Goal: Task Accomplishment & Management: Complete application form

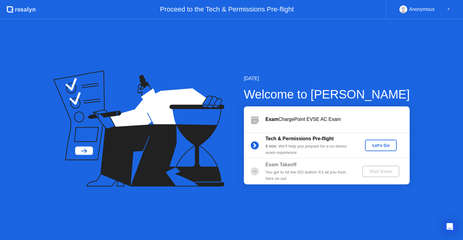
click at [380, 146] on div "Let's Go" at bounding box center [381, 145] width 27 height 5
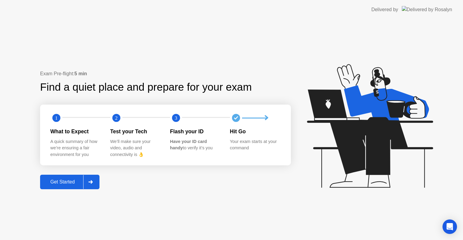
click at [59, 184] on div "Get Started" at bounding box center [62, 181] width 41 height 5
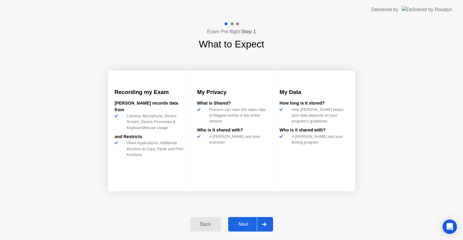
click at [243, 224] on div "Next" at bounding box center [243, 223] width 27 height 5
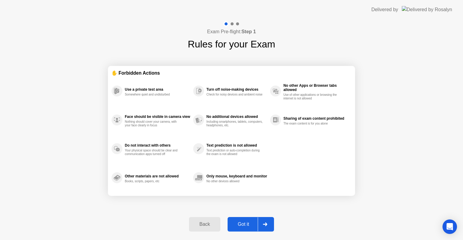
click at [245, 222] on div "Got it" at bounding box center [244, 223] width 28 height 5
select select "**********"
select select "*******"
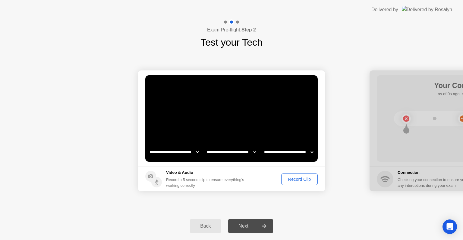
click at [245, 224] on div "Next" at bounding box center [243, 225] width 27 height 5
click at [294, 180] on div "Record Clip" at bounding box center [300, 178] width 32 height 5
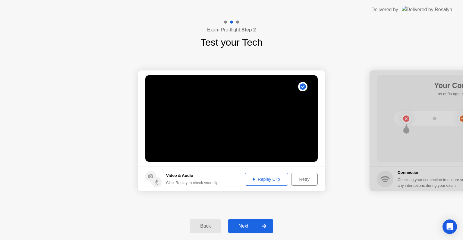
click at [249, 224] on div "Next" at bounding box center [243, 225] width 27 height 5
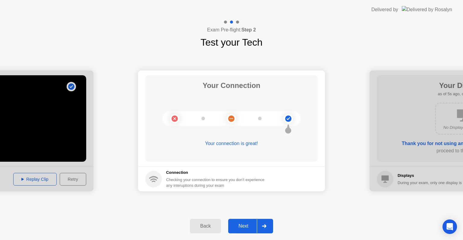
click at [244, 226] on div "Next" at bounding box center [243, 225] width 27 height 5
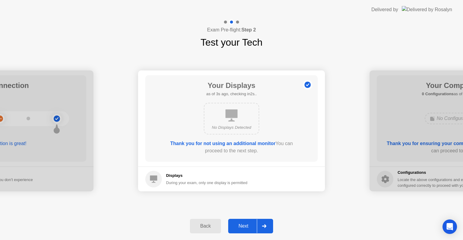
click at [244, 227] on div "Next" at bounding box center [243, 225] width 27 height 5
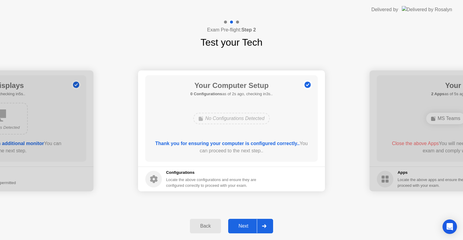
click at [244, 227] on div "Next" at bounding box center [243, 225] width 27 height 5
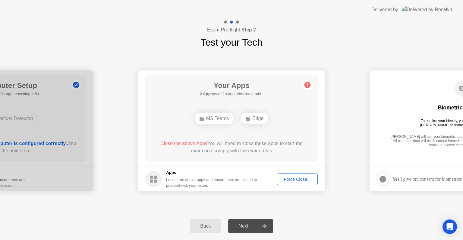
click at [290, 179] on div "Force Close..." at bounding box center [297, 178] width 37 height 5
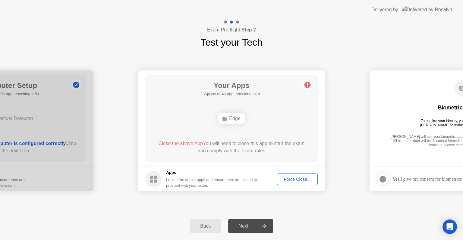
click at [291, 177] on div "Force Close..." at bounding box center [297, 178] width 37 height 5
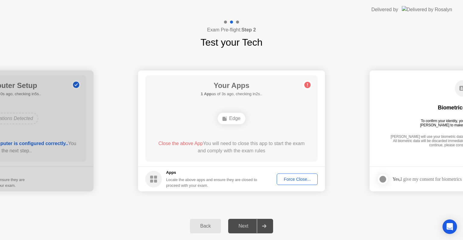
click at [288, 180] on div "Force Close..." at bounding box center [297, 178] width 37 height 5
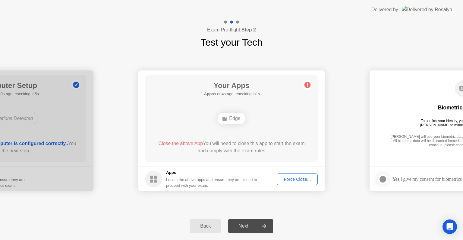
click at [297, 178] on div "Force Close..." at bounding box center [297, 178] width 37 height 5
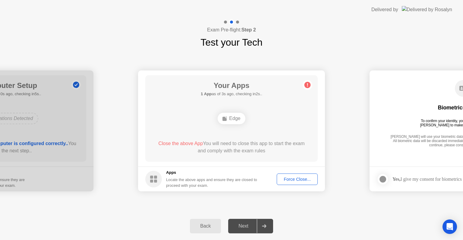
click at [300, 176] on div "Force Close..." at bounding box center [297, 178] width 37 height 5
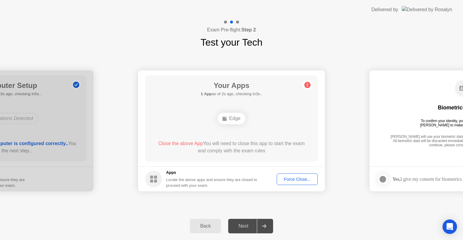
click at [250, 224] on div "Next" at bounding box center [243, 225] width 27 height 5
click at [300, 178] on div "Force Close..." at bounding box center [297, 178] width 37 height 5
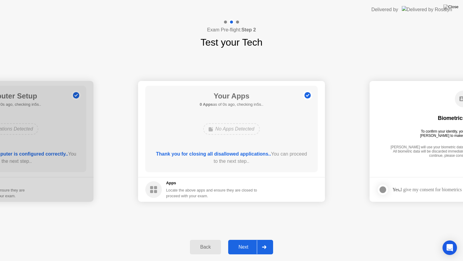
click at [240, 239] on div "Next" at bounding box center [243, 246] width 27 height 5
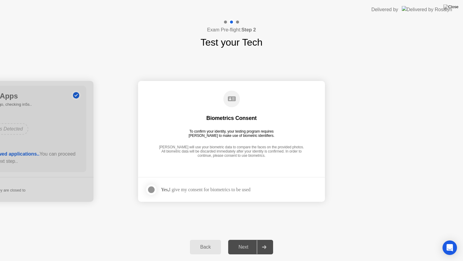
click at [149, 189] on div at bounding box center [151, 189] width 7 height 7
click at [247, 239] on div "Next" at bounding box center [243, 246] width 27 height 5
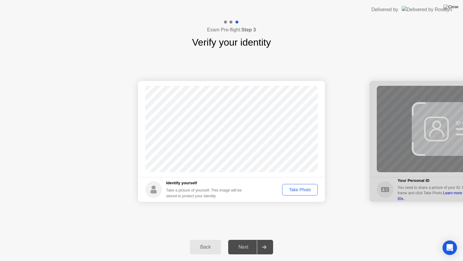
click at [296, 190] on div "Take Photo" at bounding box center [299, 189] width 31 height 5
click at [238, 239] on div "Next" at bounding box center [243, 246] width 27 height 5
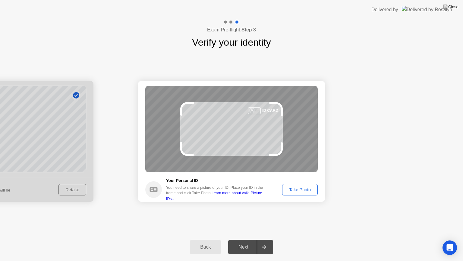
click at [294, 189] on div "Take Photo" at bounding box center [299, 189] width 31 height 5
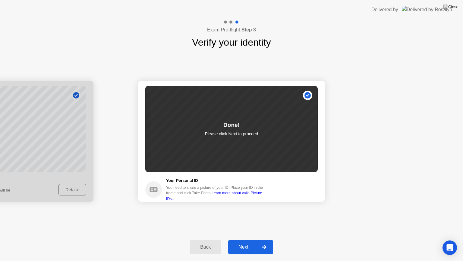
click at [244, 239] on div "Next" at bounding box center [243, 246] width 27 height 5
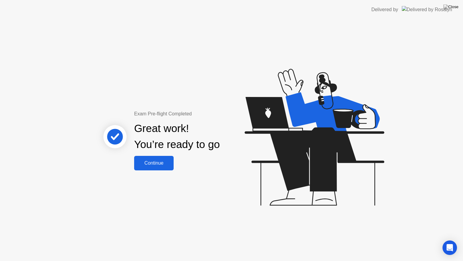
click at [164, 163] on div "Continue" at bounding box center [154, 162] width 36 height 5
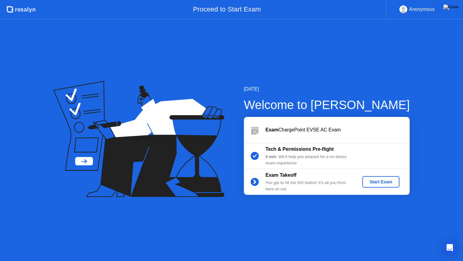
click at [372, 183] on div "Start Exam" at bounding box center [381, 181] width 32 height 5
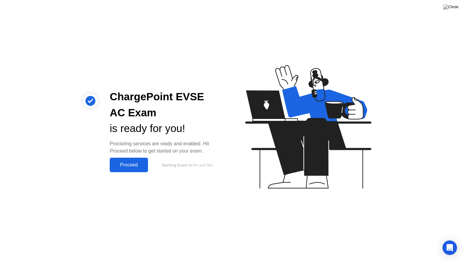
click at [118, 164] on div "Proceed" at bounding box center [129, 164] width 35 height 5
